Goal: Entertainment & Leisure: Consume media (video, audio)

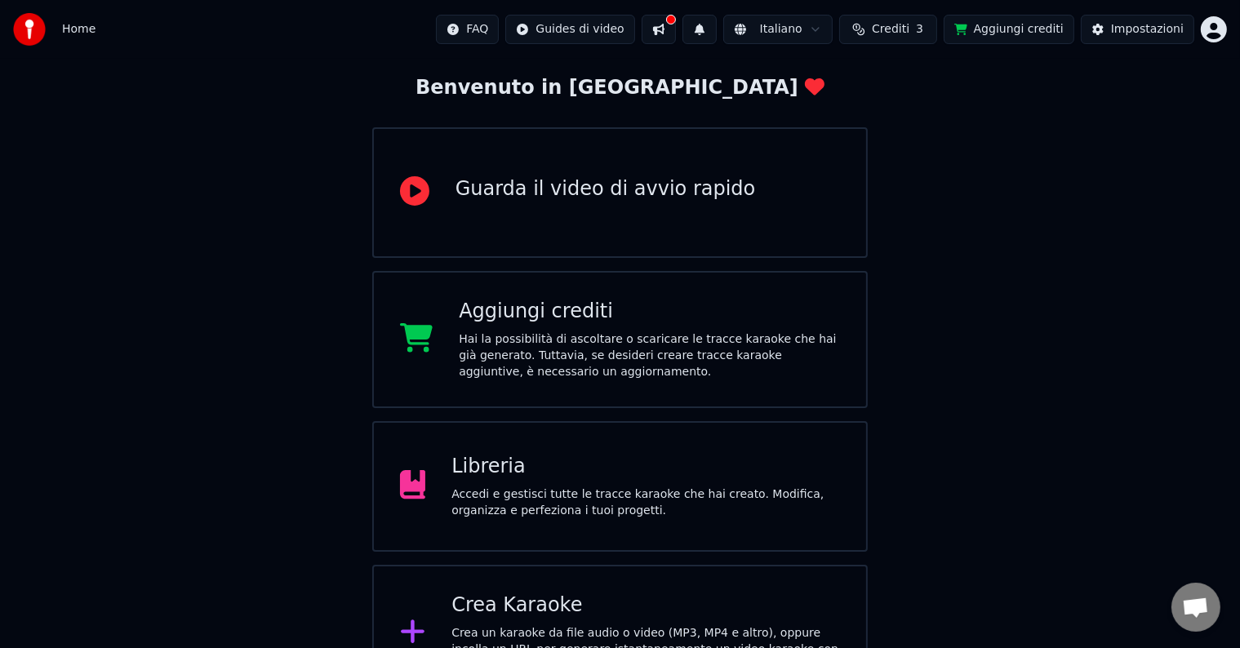
scroll to position [128, 0]
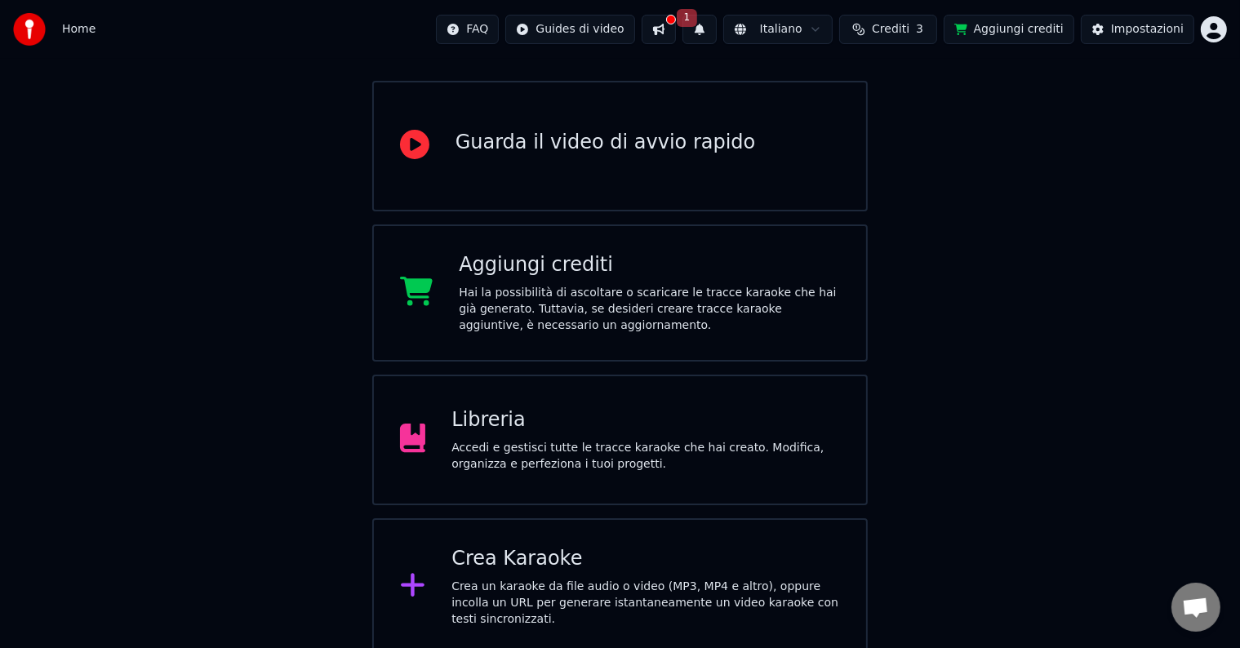
click at [654, 454] on div "Accedi e gestisci tutte le tracce karaoke che hai creato. Modifica, organizza e…" at bounding box center [645, 456] width 389 height 33
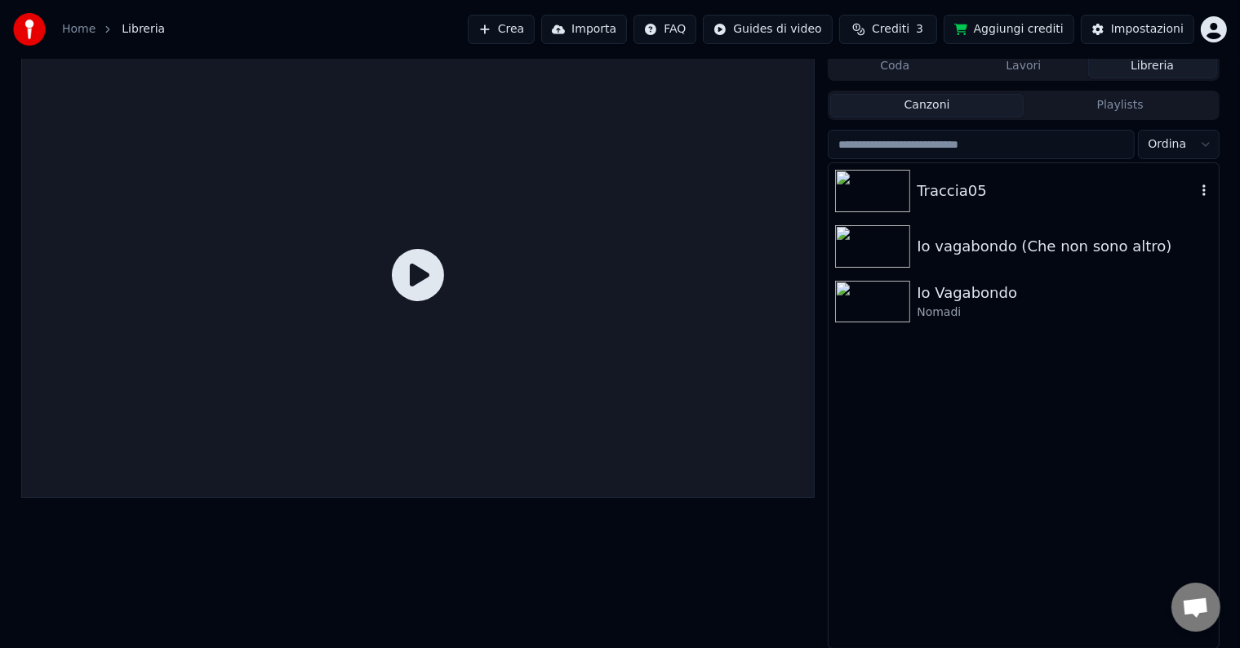
click at [877, 195] on img at bounding box center [872, 191] width 75 height 42
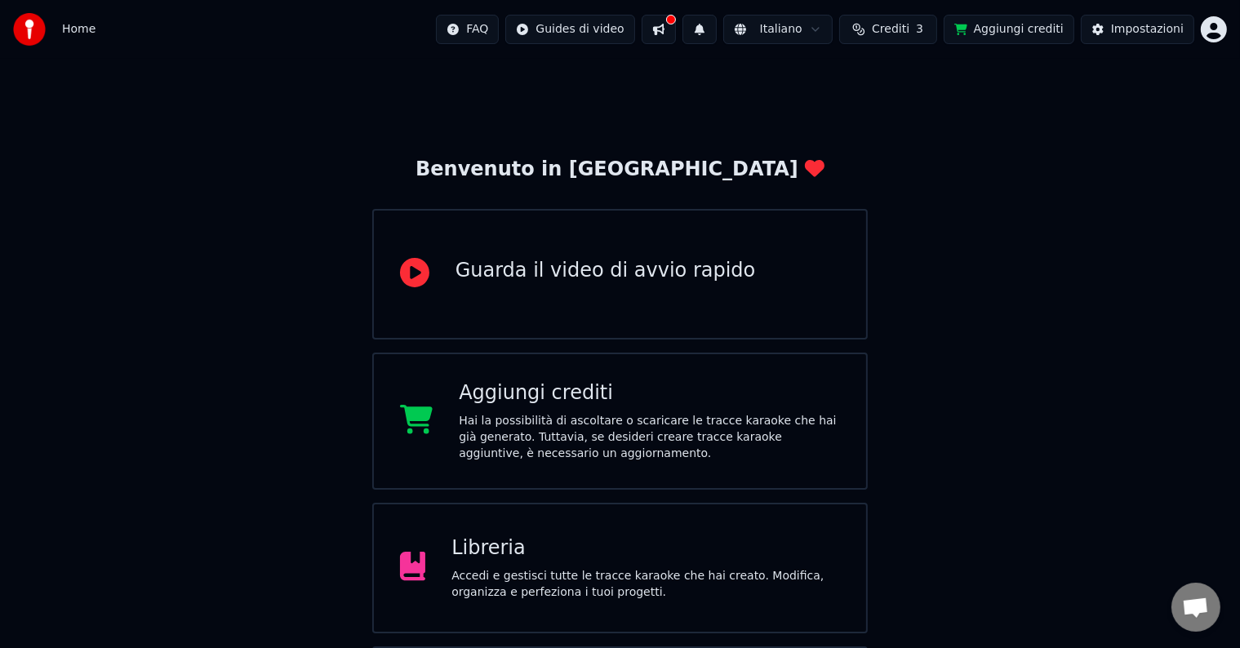
click at [651, 540] on div "Libreria" at bounding box center [645, 548] width 389 height 26
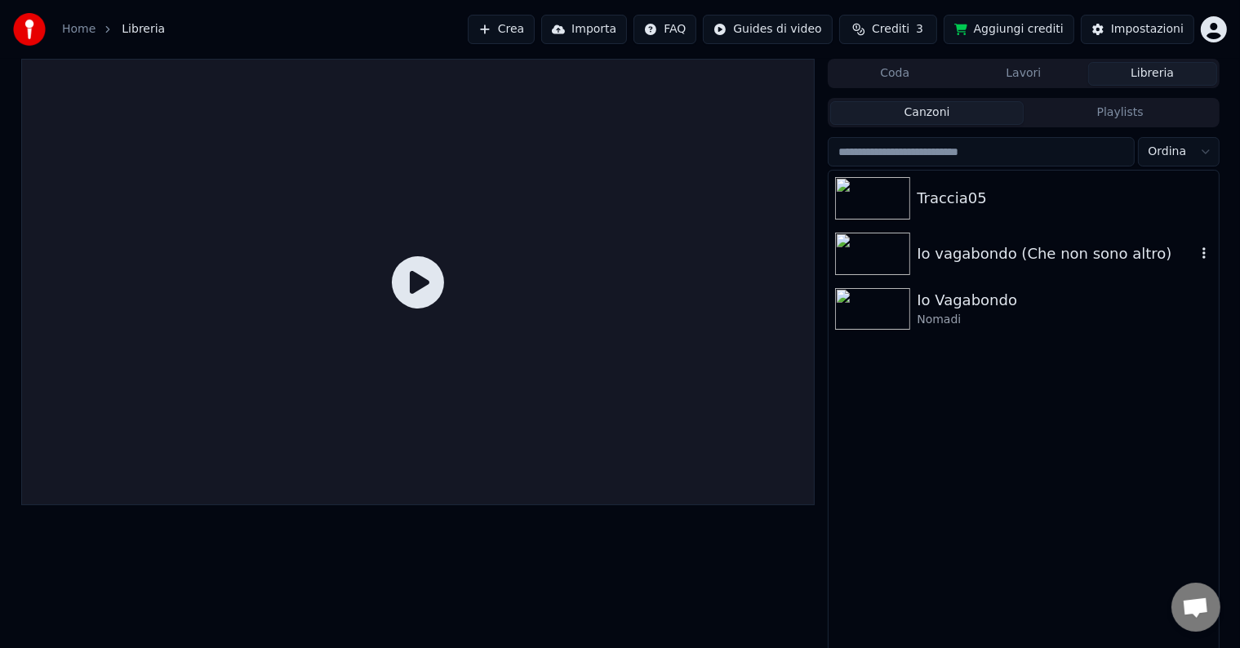
click at [904, 263] on img at bounding box center [872, 254] width 75 height 42
click at [903, 263] on img at bounding box center [872, 254] width 75 height 42
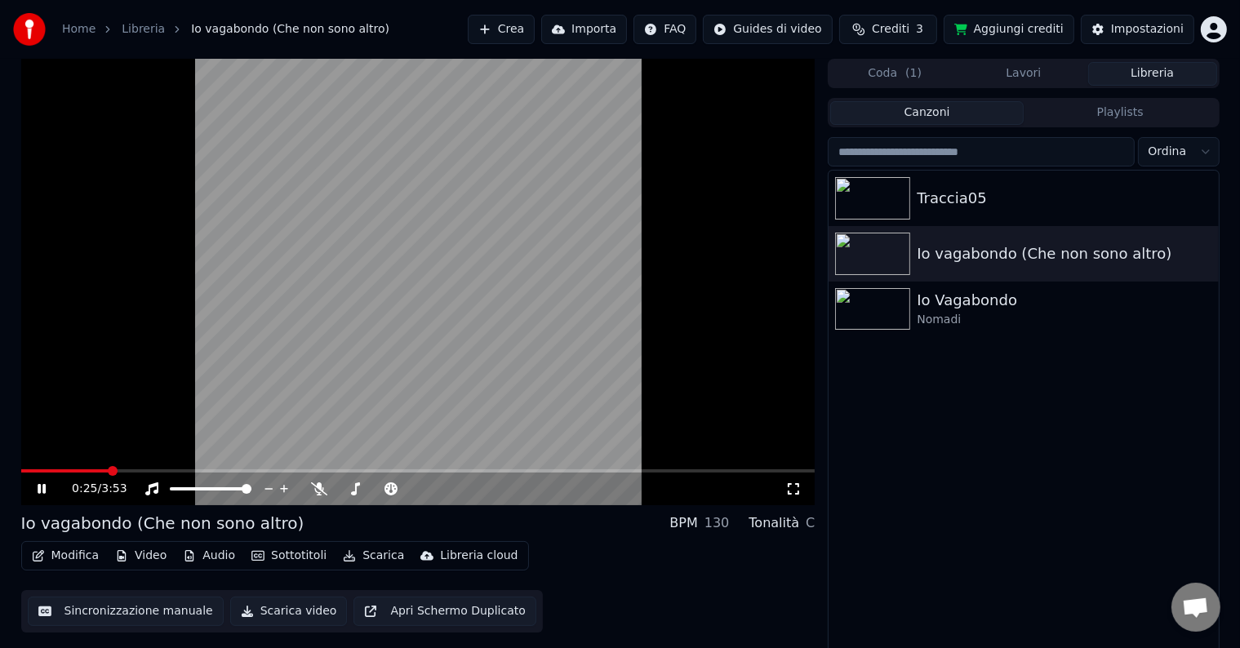
click at [955, 353] on div "Traccia05 Io vagabondo (Che non sono altro) Io Vagabondo Nomadi" at bounding box center [1022, 413] width 389 height 485
click at [882, 309] on img at bounding box center [872, 309] width 75 height 42
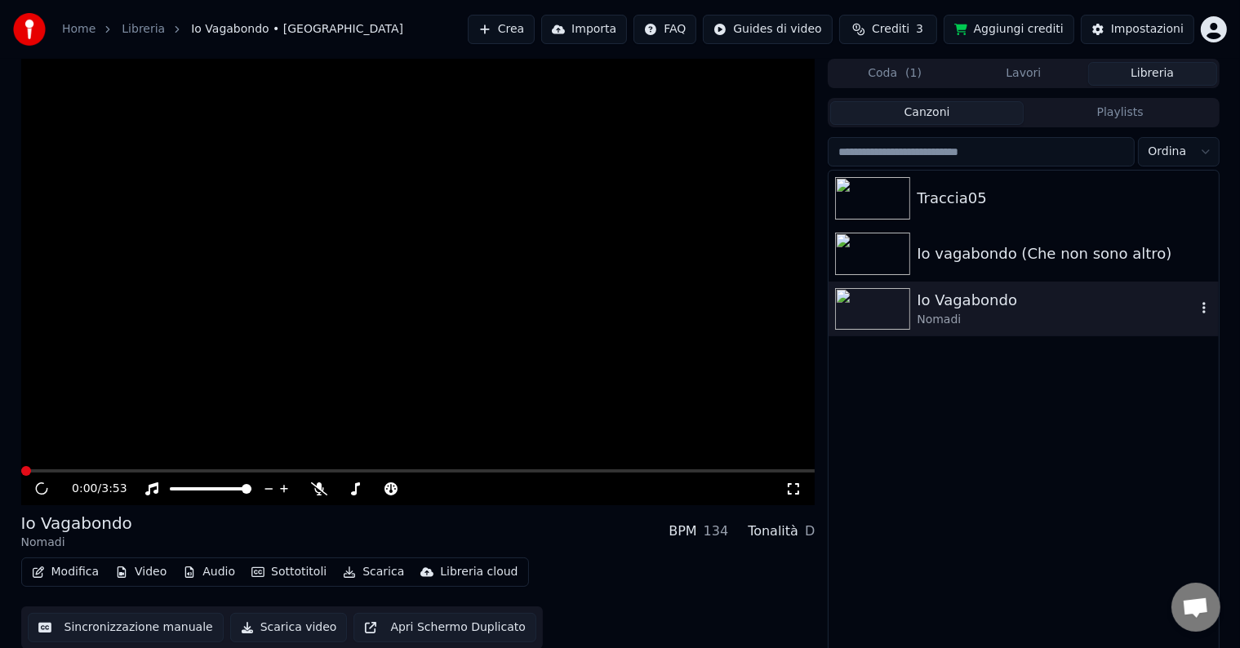
click at [882, 309] on img at bounding box center [872, 309] width 75 height 42
